Goal: Find specific page/section: Find specific page/section

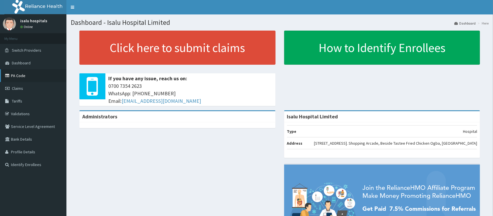
click at [26, 78] on link "PA Code" at bounding box center [33, 75] width 66 height 13
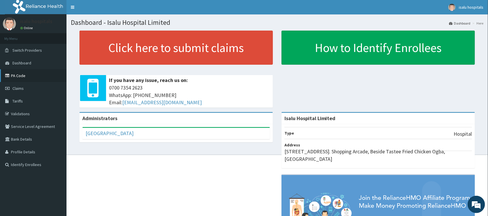
click at [29, 72] on link "PA Code" at bounding box center [33, 75] width 66 height 13
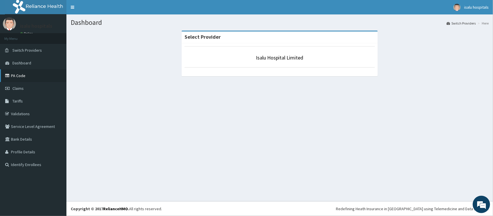
click at [23, 71] on link "PA Code" at bounding box center [33, 75] width 66 height 13
click at [27, 74] on link "PA Code" at bounding box center [33, 75] width 66 height 13
click at [25, 80] on link "PA Code" at bounding box center [33, 75] width 66 height 13
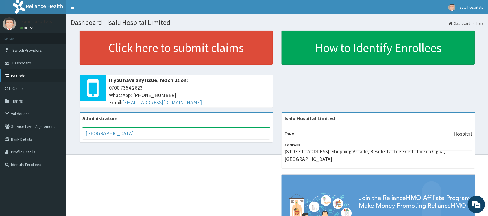
click at [19, 75] on link "PA Code" at bounding box center [33, 75] width 66 height 13
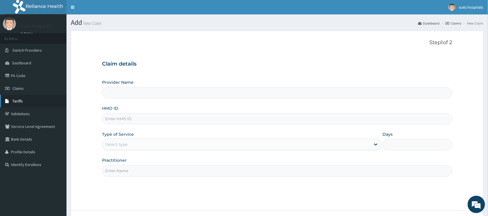
click at [33, 103] on link "Tariffs" at bounding box center [33, 101] width 66 height 13
type input "Isalu Hospital Limited"
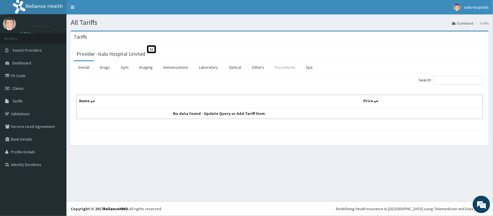
click at [278, 65] on link "Procedures" at bounding box center [285, 67] width 30 height 12
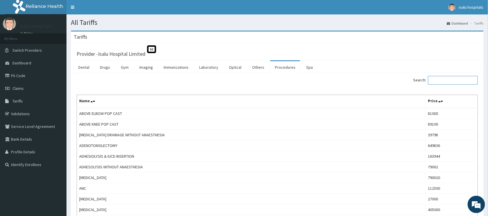
click at [457, 77] on input "Search:" at bounding box center [453, 80] width 50 height 9
paste input "Ganglionec"
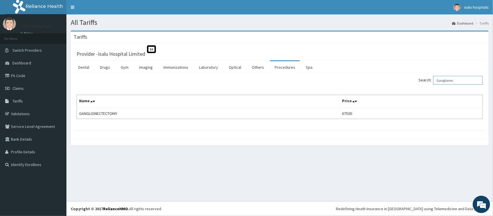
type input "Ganglionec"
click at [27, 75] on link "PA Code" at bounding box center [33, 75] width 66 height 13
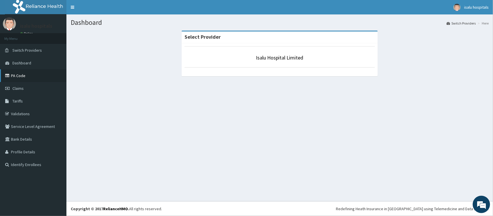
click at [18, 79] on link "PA Code" at bounding box center [33, 75] width 66 height 13
click at [27, 75] on link "PA Code" at bounding box center [33, 75] width 66 height 13
click at [25, 75] on link "PA Code" at bounding box center [33, 75] width 66 height 13
click at [14, 75] on link "PA Code" at bounding box center [33, 75] width 66 height 13
